Goal: Book appointment/travel/reservation

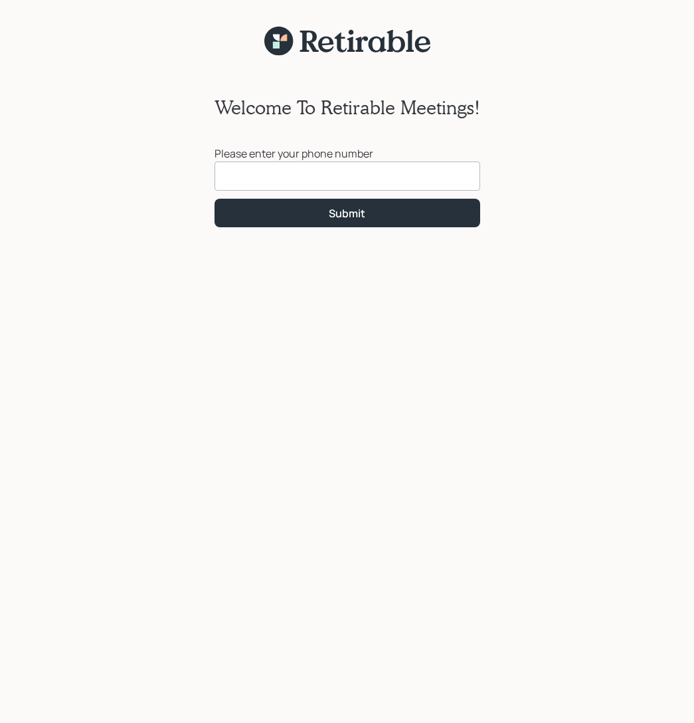
click at [238, 165] on input at bounding box center [348, 175] width 266 height 29
type input "[PHONE_NUMBER]"
click button "Submit" at bounding box center [348, 213] width 266 height 29
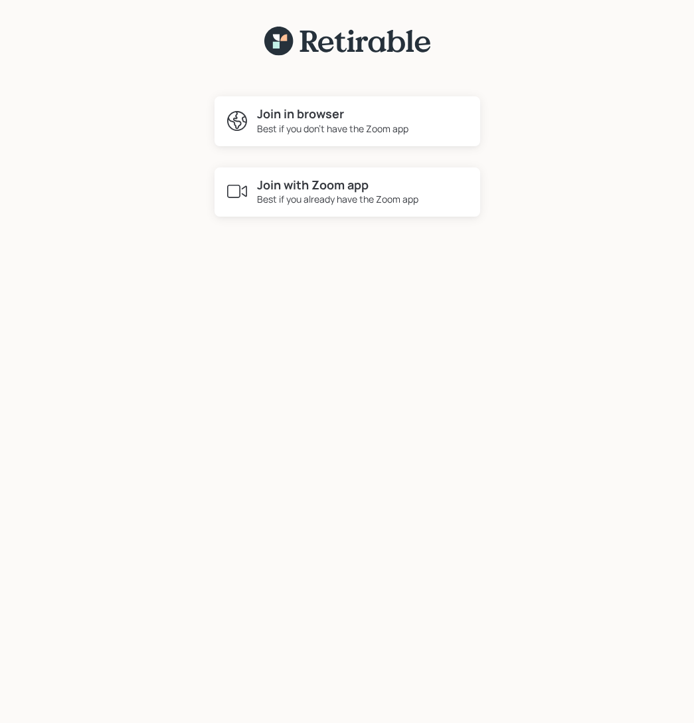
click at [316, 178] on h4 "Join with Zoom app" at bounding box center [337, 185] width 161 height 15
